Goal: Task Accomplishment & Management: Complete application form

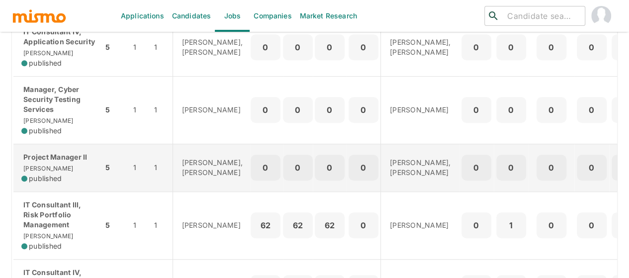
scroll to position [50, 0]
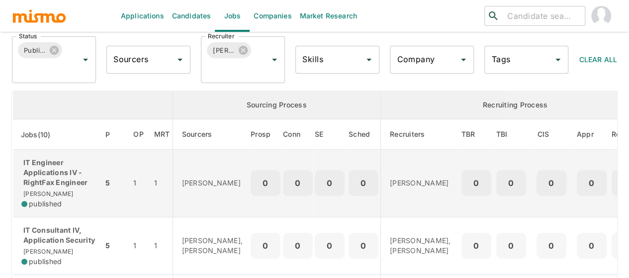
click at [49, 173] on p "IT Engineer Applications IV - RightFax Engineer" at bounding box center [58, 173] width 74 height 30
click at [52, 179] on p "IT Engineer Applications IV - RightFax Engineer" at bounding box center [58, 173] width 74 height 30
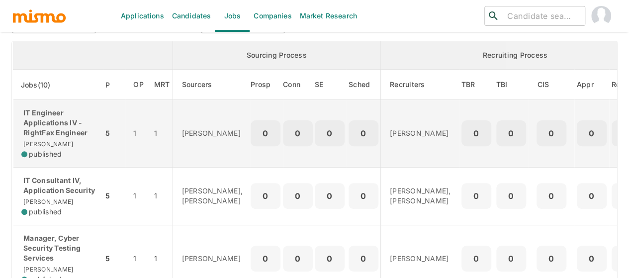
click at [49, 131] on p "IT Engineer Applications IV - RightFax Engineer" at bounding box center [58, 123] width 74 height 30
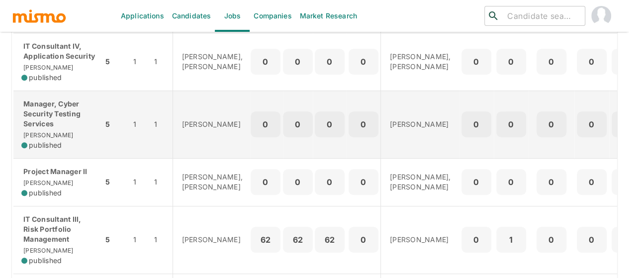
scroll to position [249, 0]
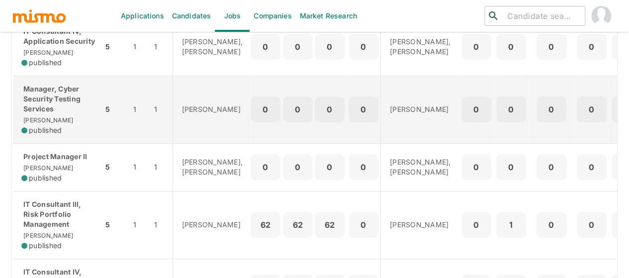
click at [62, 114] on p "Manager, Cyber Security Testing Services" at bounding box center [58, 99] width 74 height 30
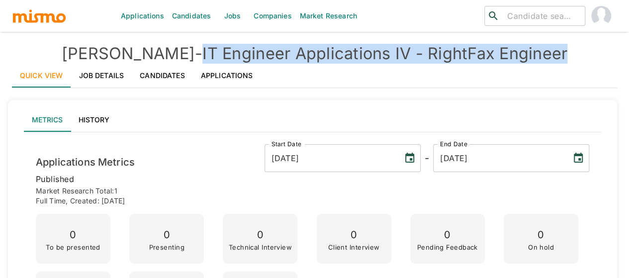
drag, startPoint x: 471, startPoint y: 49, endPoint x: 163, endPoint y: 47, distance: 308.4
click at [163, 47] on h4 "Kaiser - IT Engineer Applications IV - RightFax Engineer" at bounding box center [314, 54] width 605 height 20
copy h4 "IT Engineer Applications IV - RightFax Engineer"
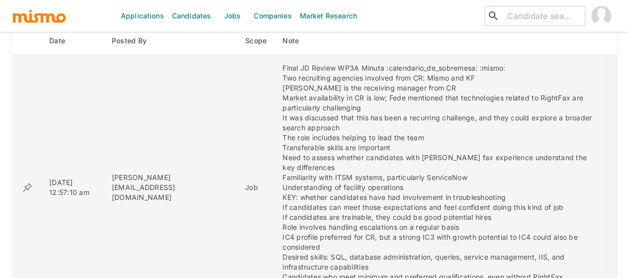
scroll to position [696, 0]
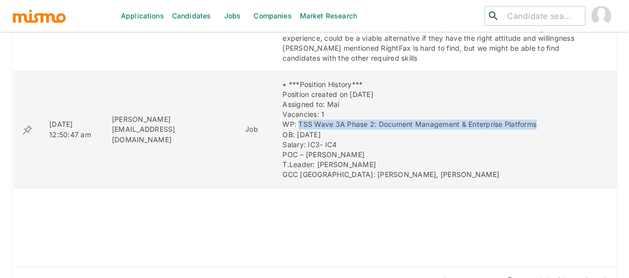
drag, startPoint x: 499, startPoint y: 104, endPoint x: 259, endPoint y: 102, distance: 240.2
click at [283, 102] on div "• ***Position History*** Position created on Oct 1st Assigned to: Mai Vacancies…" at bounding box center [438, 129] width 311 height 99
copy div "TSS Wave 3A Phase 2: Document Management & Enterprise Platforms"
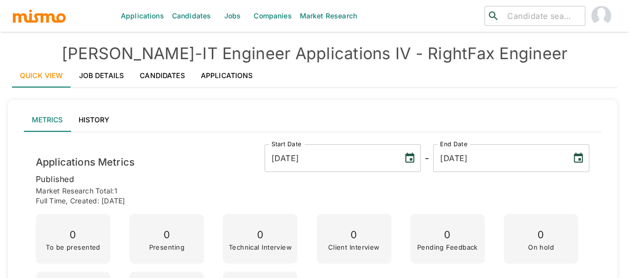
drag, startPoint x: 531, startPoint y: 53, endPoint x: 159, endPoint y: 46, distance: 372.1
click at [159, 45] on h4 "Kaiser - IT Engineer Applications IV - RightFax Engineer" at bounding box center [314, 54] width 605 height 20
copy h4 "IT Engineer Applications IV - RightFax Engineer"
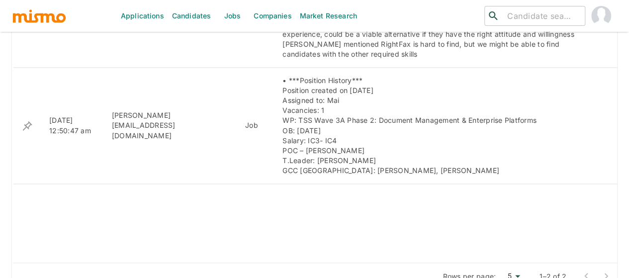
scroll to position [696, 0]
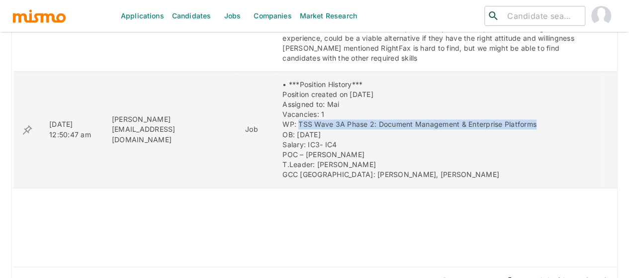
drag, startPoint x: 504, startPoint y: 101, endPoint x: 261, endPoint y: 102, distance: 243.7
click at [283, 102] on div "• ***Position History*** Position created on [DATE] Assigned to: Mai Vacancies:…" at bounding box center [438, 129] width 311 height 99
copy div "TSS Wave 3A Phase 2: Document Management & Enterprise Platforms"
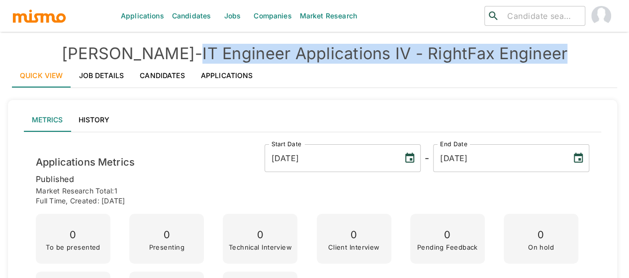
drag, startPoint x: 550, startPoint y: 58, endPoint x: 163, endPoint y: 49, distance: 387.0
click at [163, 49] on h4 "Kaiser - IT Engineer Applications IV - RightFax Engineer" at bounding box center [314, 54] width 605 height 20
copy h4 "IT Engineer Applications IV - RightFax Engineer"
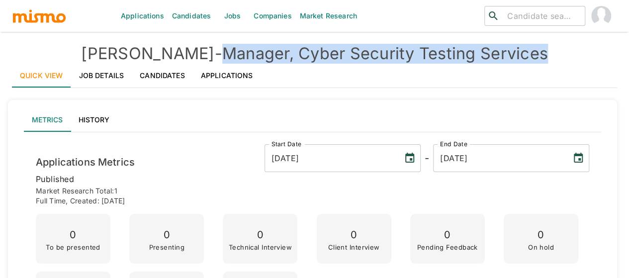
drag, startPoint x: 438, startPoint y: 45, endPoint x: 189, endPoint y: 48, distance: 248.7
click at [189, 48] on h4 "Kaiser - Manager, Cyber Security Testing Services" at bounding box center [314, 54] width 605 height 20
copy h4 "Manager, Cyber Security Testing Services"
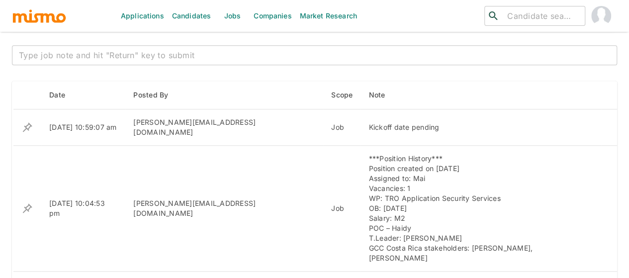
scroll to position [398, 0]
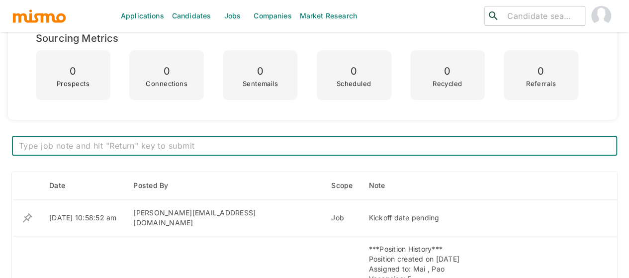
scroll to position [199, 0]
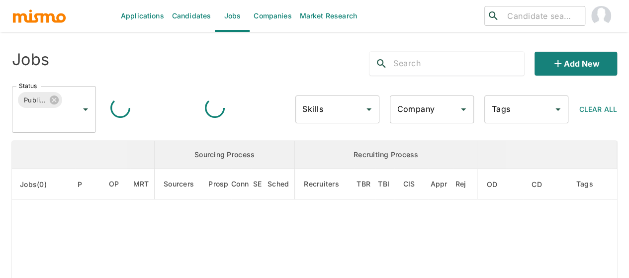
click at [207, 22] on link "Candidates" at bounding box center [191, 16] width 47 height 32
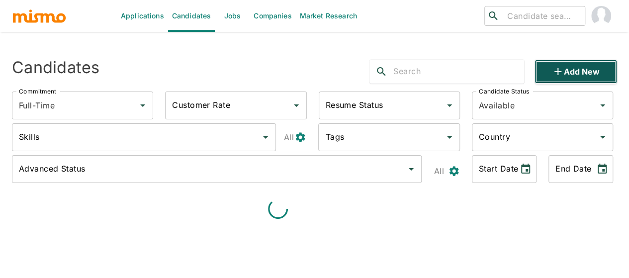
click at [574, 73] on button "Add new" at bounding box center [576, 72] width 83 height 24
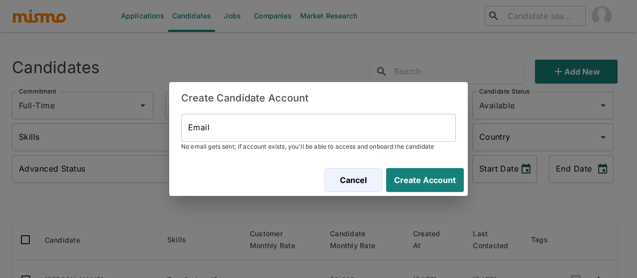
click at [209, 137] on input "Email" at bounding box center [318, 128] width 275 height 28
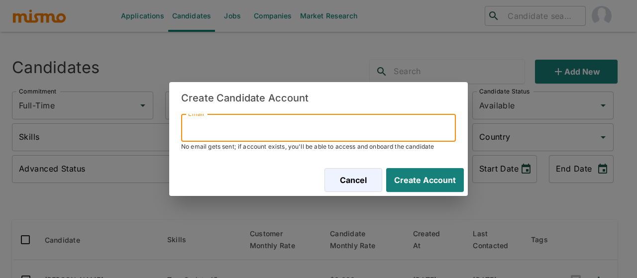
paste input "alonso214@gmail.com"
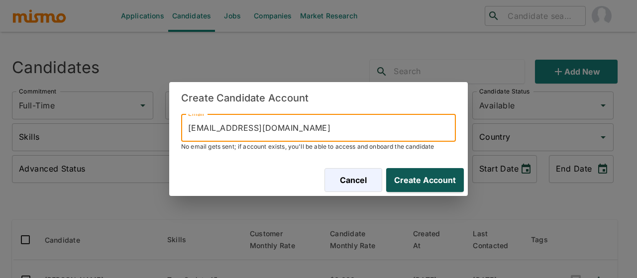
type input "alonso214@gmail.com"
click at [410, 180] on button "Create Account" at bounding box center [423, 180] width 82 height 24
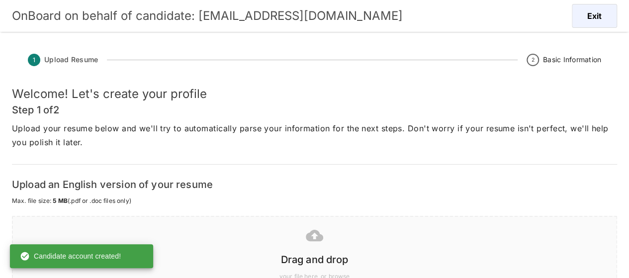
click at [307, 256] on h6 "Drag and drop" at bounding box center [314, 260] width 583 height 16
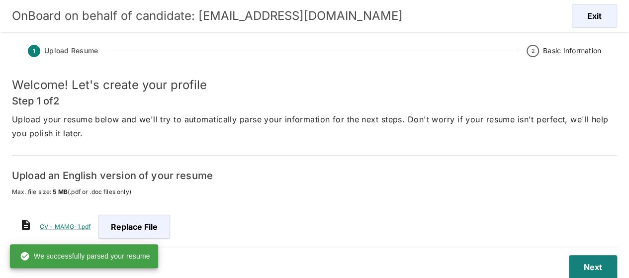
scroll to position [24, 0]
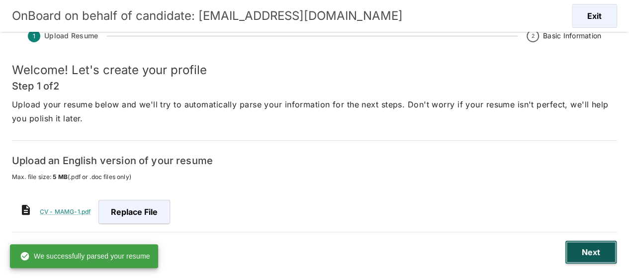
click at [577, 256] on button "Next" at bounding box center [591, 252] width 52 height 24
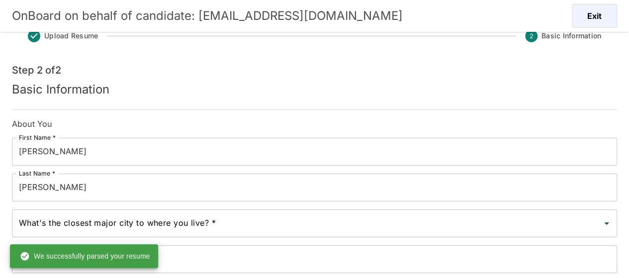
click at [58, 189] on input "GARCÍA" at bounding box center [314, 188] width 605 height 28
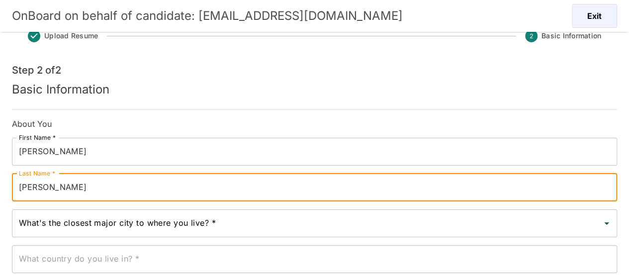
type input "Alonso"
click at [59, 157] on input "MANUEL" at bounding box center [314, 152] width 605 height 28
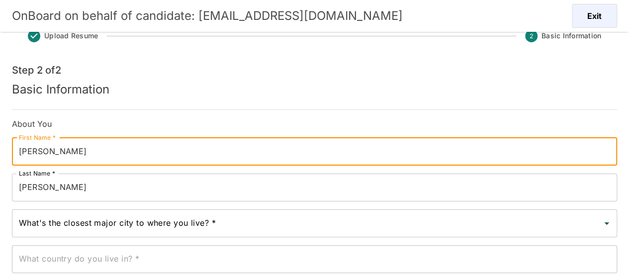
type input "Manuel"
click at [82, 222] on input "What's the closest major city to where you live? *" at bounding box center [306, 223] width 581 height 19
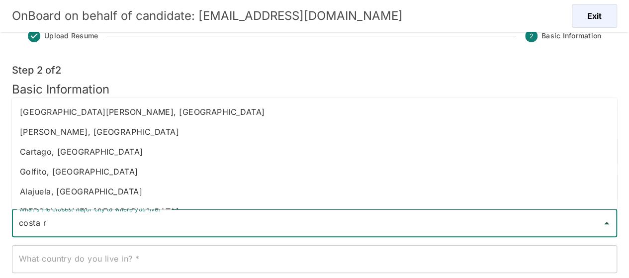
click at [91, 132] on li "Heredia, Costa Rica" at bounding box center [314, 132] width 605 height 20
type input "Heredia, Costa Rica"
type input "Costa Rica"
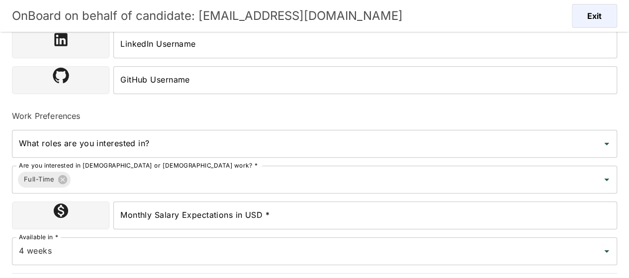
scroll to position [333, 0]
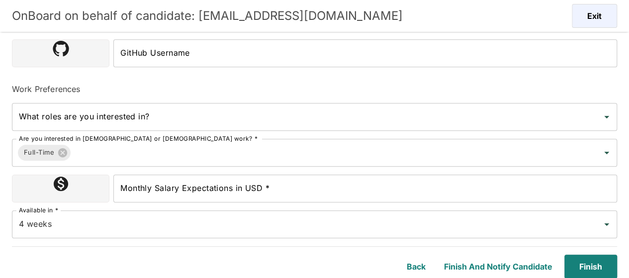
type input "Heredia, Costa Rica"
click at [270, 189] on input "Monthly Salary Expectations in USD *" at bounding box center [365, 189] width 504 height 28
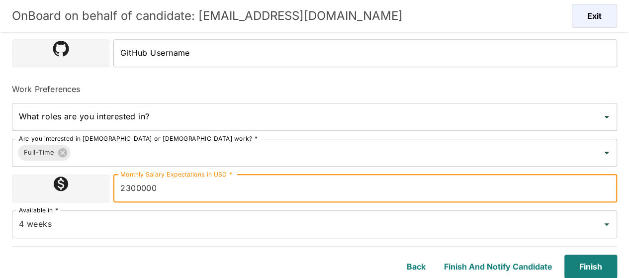
click at [152, 189] on input "2300000" at bounding box center [365, 189] width 504 height 28
click at [132, 186] on input "2300000" at bounding box center [365, 189] width 504 height 28
type input "2800000"
click at [583, 269] on button "Finish" at bounding box center [589, 267] width 57 height 24
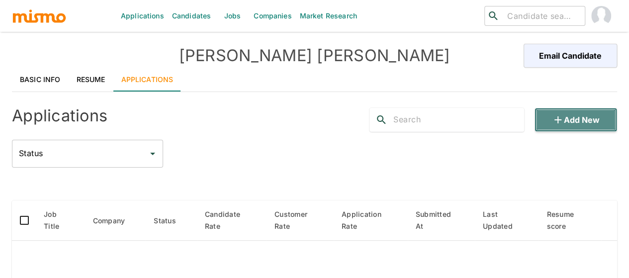
click at [560, 119] on icon "button" at bounding box center [558, 119] width 7 height 7
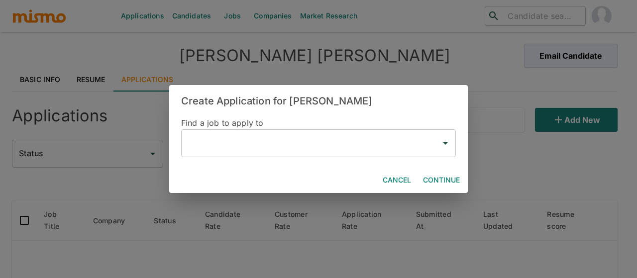
click at [212, 141] on input "text" at bounding box center [311, 143] width 251 height 19
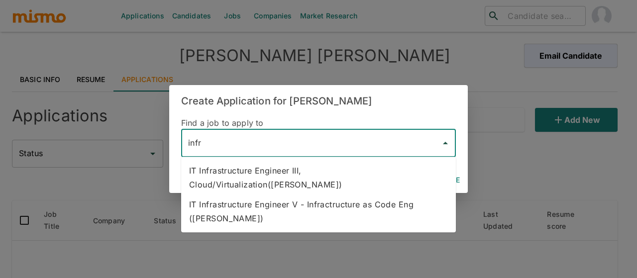
click at [338, 194] on li "IT Infrastructure Engineer V - Infractructure as Code Eng (Kaiser)" at bounding box center [318, 211] width 275 height 34
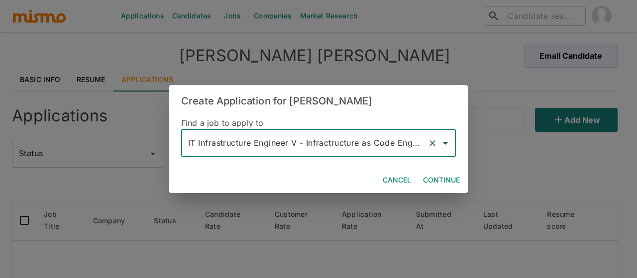
type input "IT Infrastructure Engineer V - Infractructure as Code Eng (Kaiser)"
click at [454, 180] on button "Continue" at bounding box center [441, 180] width 45 height 18
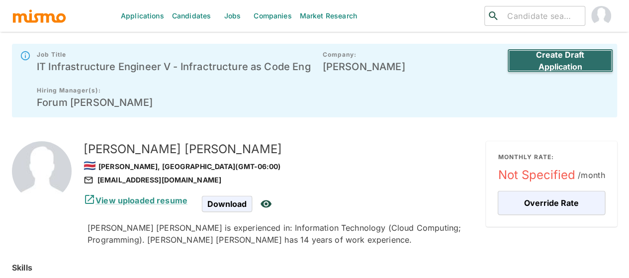
click at [565, 65] on button "Create Draft Application" at bounding box center [560, 61] width 106 height 24
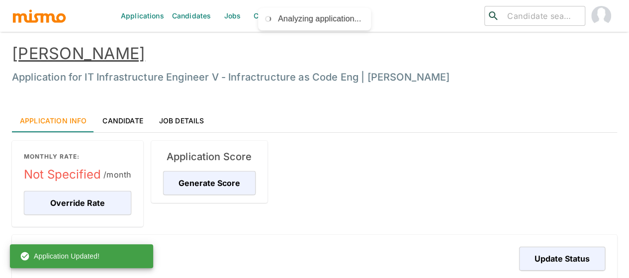
click at [225, 15] on link "Jobs" at bounding box center [232, 16] width 35 height 32
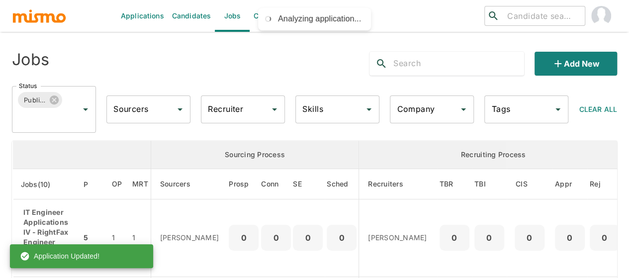
click at [220, 110] on input "Recruiter" at bounding box center [235, 109] width 60 height 19
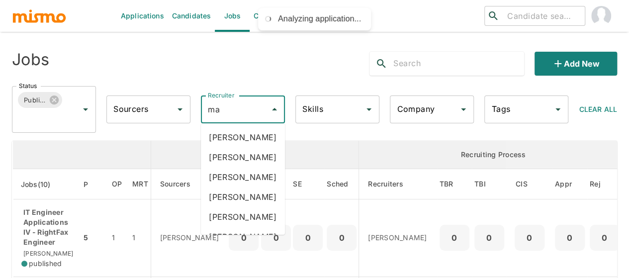
type input "mai"
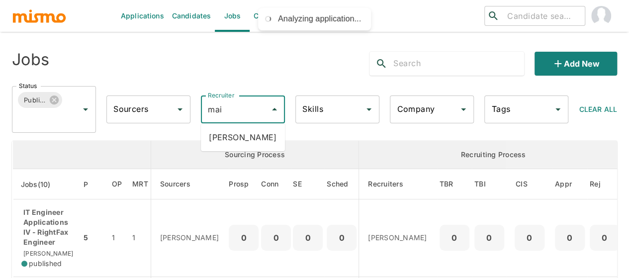
click at [235, 139] on li "Maia Reyes" at bounding box center [243, 137] width 84 height 20
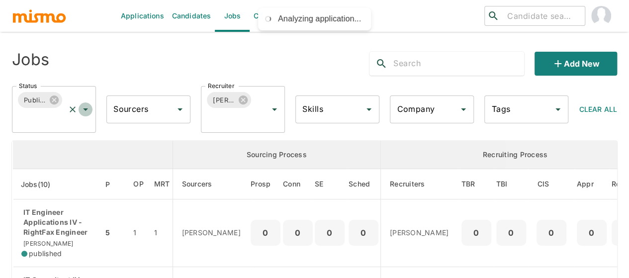
click at [86, 110] on icon "Open" at bounding box center [85, 109] width 5 height 2
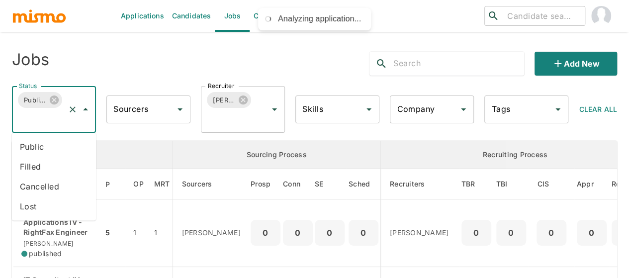
click at [37, 147] on li "Public" at bounding box center [54, 147] width 84 height 20
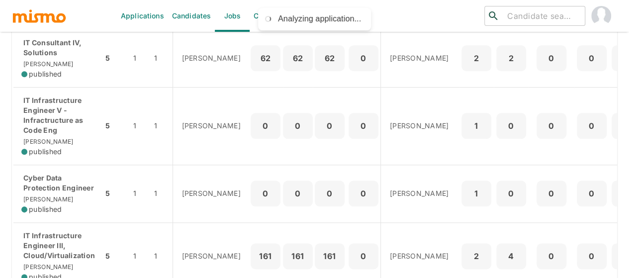
scroll to position [497, 0]
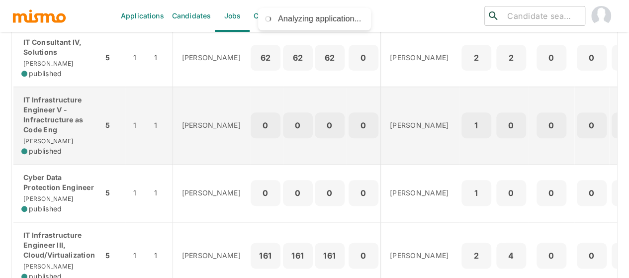
click at [53, 134] on p "IT Infrastructure Engineer V - Infractructure as Code Eng" at bounding box center [58, 115] width 74 height 40
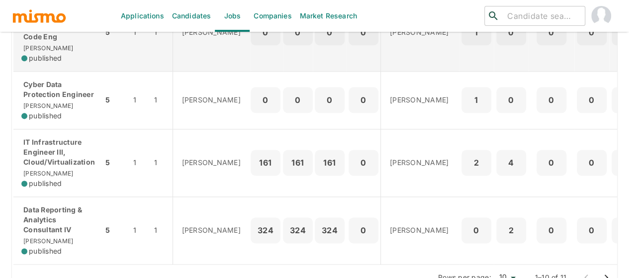
scroll to position [597, 0]
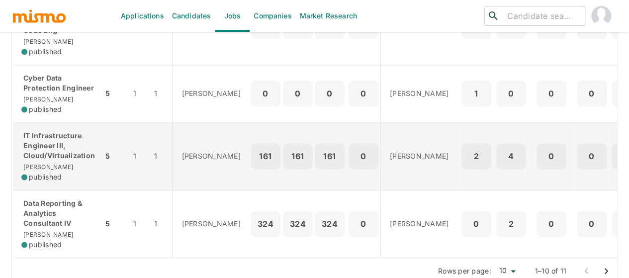
click at [59, 182] on div "IT Infrastructure Engineer III, Cloud/Virtualization Kaiser published" at bounding box center [58, 156] width 74 height 51
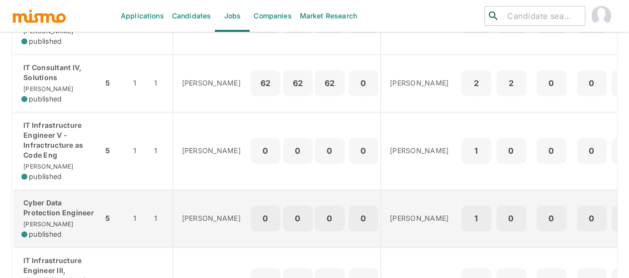
scroll to position [497, 0]
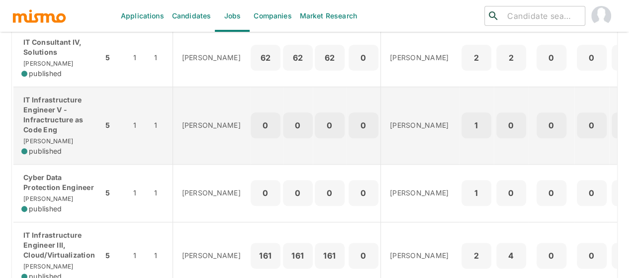
click at [65, 135] on p "IT Infrastructure Engineer V - Infractructure as Code Eng" at bounding box center [58, 115] width 74 height 40
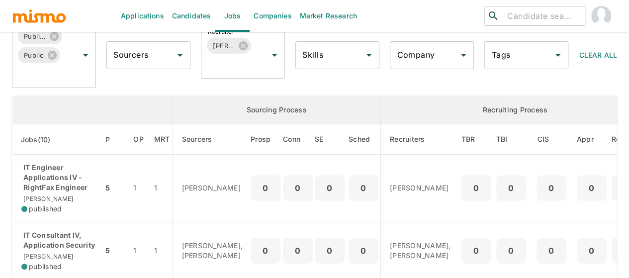
scroll to position [0, 0]
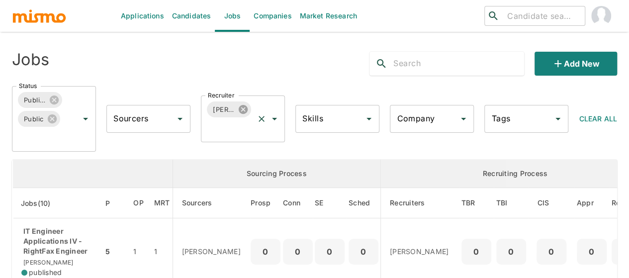
click at [242, 110] on icon at bounding box center [243, 109] width 11 height 11
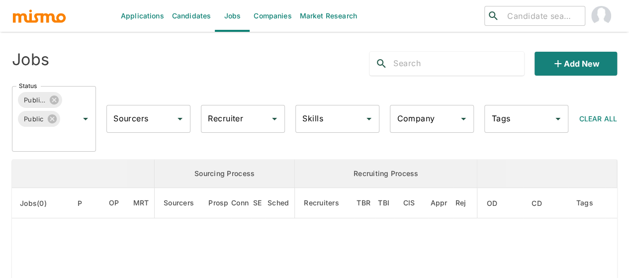
click at [229, 118] on input "Recruiter" at bounding box center [235, 118] width 60 height 19
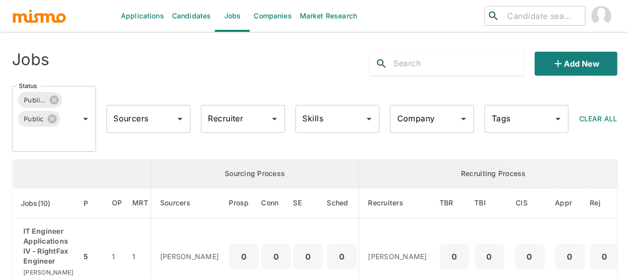
click at [229, 119] on input "Recruiter" at bounding box center [235, 118] width 60 height 19
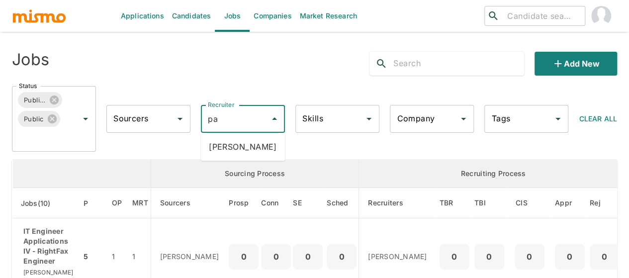
type input "pao"
click at [236, 146] on li "Paola Pacheco" at bounding box center [243, 147] width 84 height 20
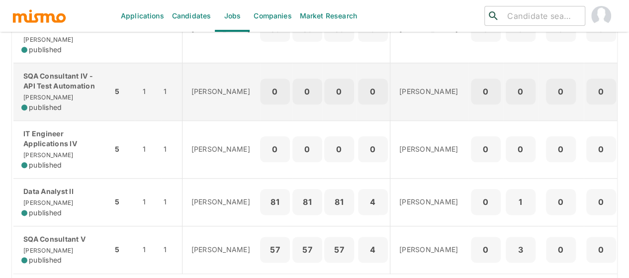
scroll to position [543, 0]
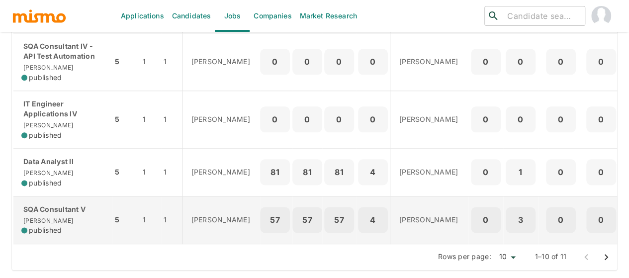
click at [43, 204] on p "SQA Consultant V" at bounding box center [62, 209] width 83 height 10
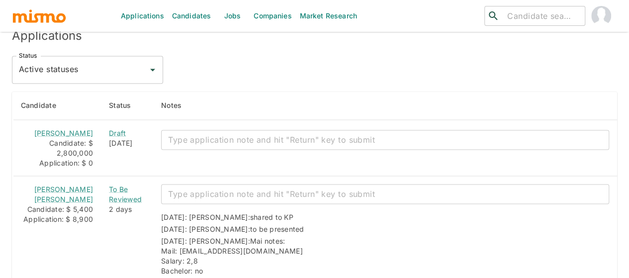
scroll to position [823, 0]
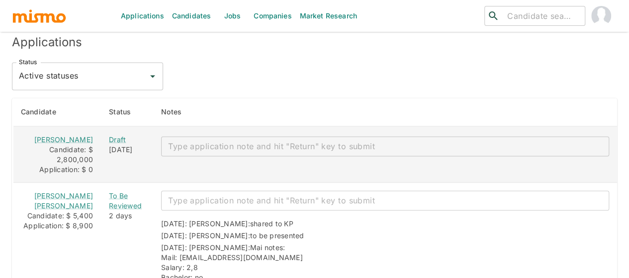
click at [191, 143] on textarea "enhanced table" at bounding box center [385, 145] width 434 height 11
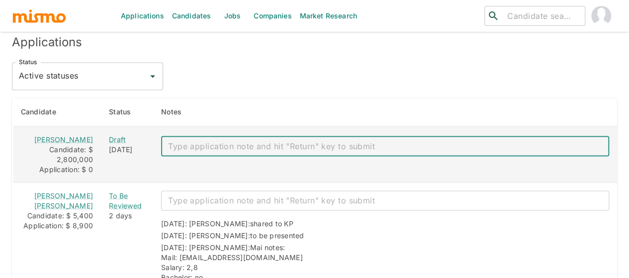
paste textarea "Mail: [EMAIL_ADDRESS][DOMAIN_NAME] Salary: 2,8- 3 Bachelor: yes Notice: 3-4 wee…"
type textarea "Mail: alonso214@gmail.com Salary: 2,8- 3 Bachelor: yes Notice: 3-4 weeks. Phone…"
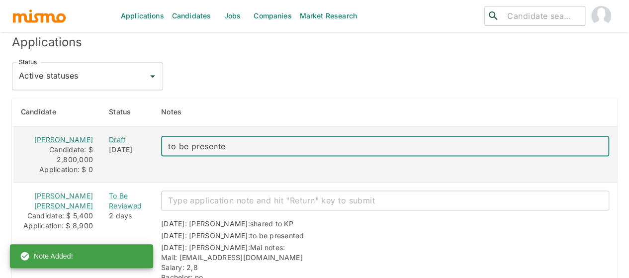
type textarea "to be presented"
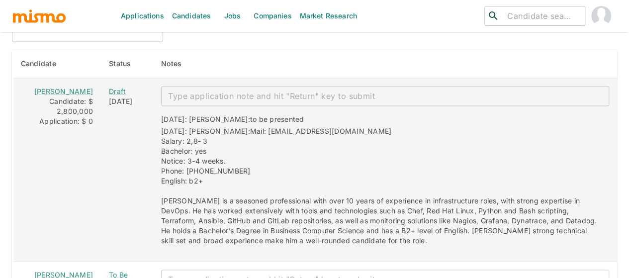
scroll to position [921, 0]
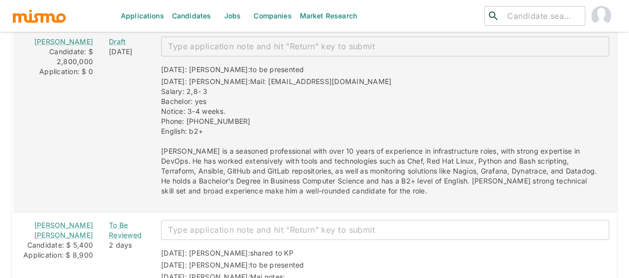
click at [29, 136] on td "[PERSON_NAME] Candidate: $ 2,800,000 Application: $ 0" at bounding box center [57, 120] width 89 height 184
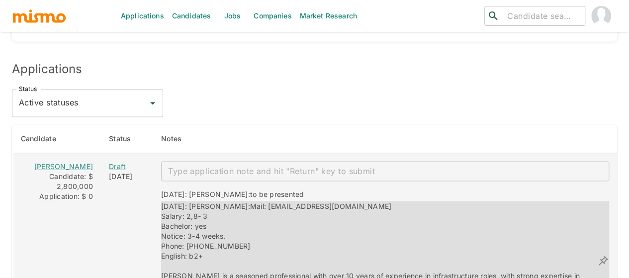
scroll to position [895, 0]
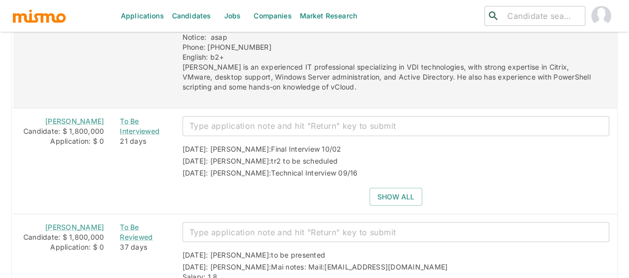
scroll to position [1293, 0]
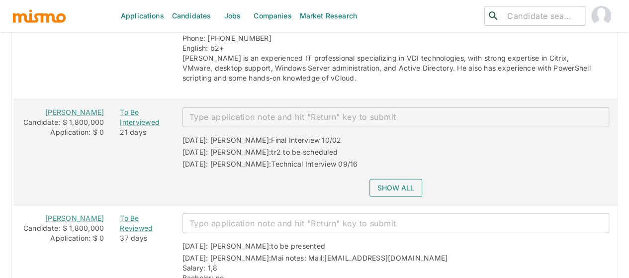
click at [384, 179] on button "Show all" at bounding box center [396, 188] width 53 height 18
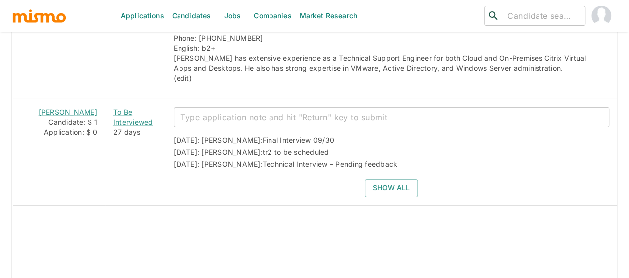
scroll to position [1700, 0]
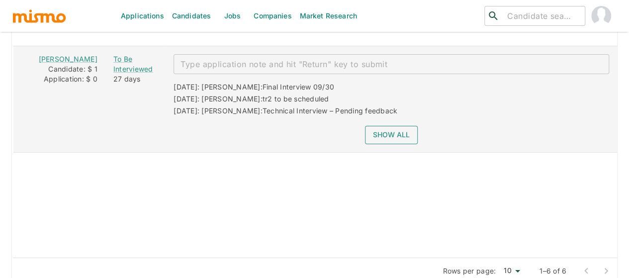
click at [385, 126] on button "Show all" at bounding box center [391, 135] width 53 height 18
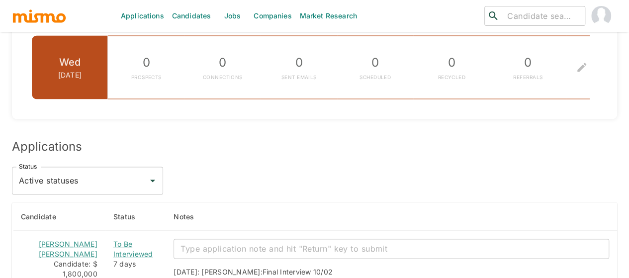
scroll to position [556, 0]
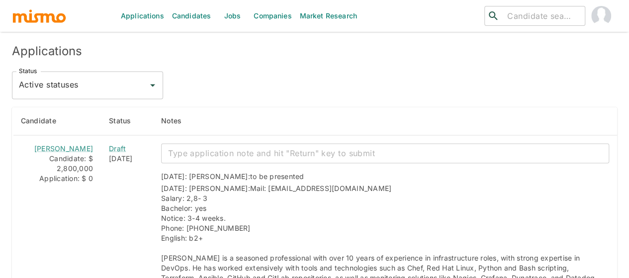
scroll to position [871, 0]
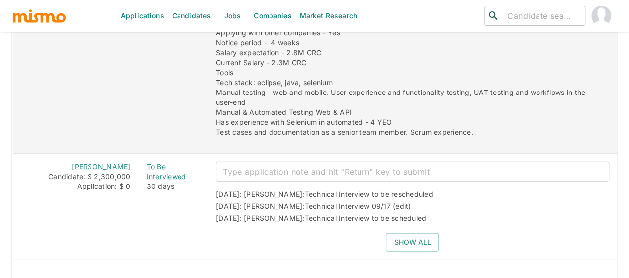
scroll to position [1343, 0]
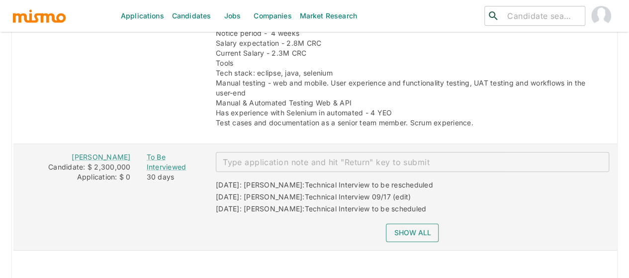
click at [400, 224] on button "Show all" at bounding box center [412, 233] width 53 height 18
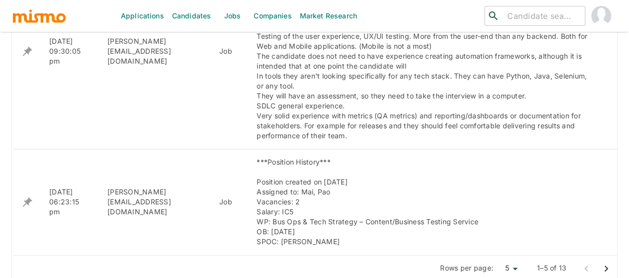
scroll to position [651, 0]
